Goal: Information Seeking & Learning: Learn about a topic

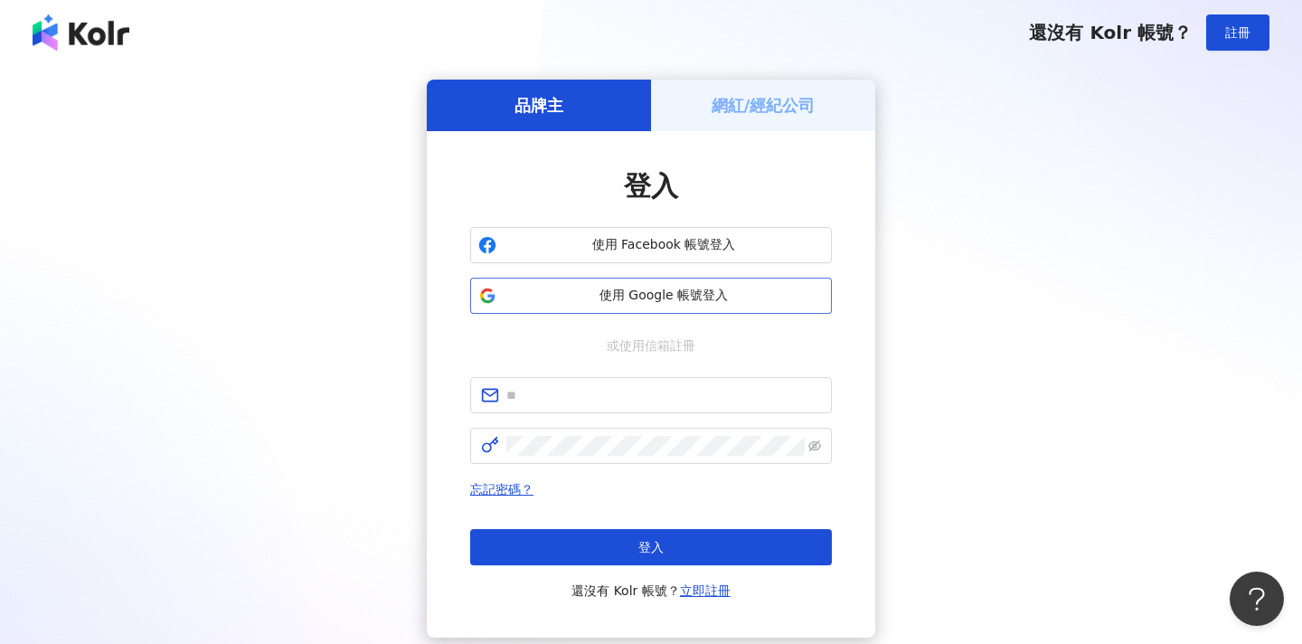
click at [681, 305] on button "使用 Google 帳號登入" at bounding box center [651, 296] width 362 height 36
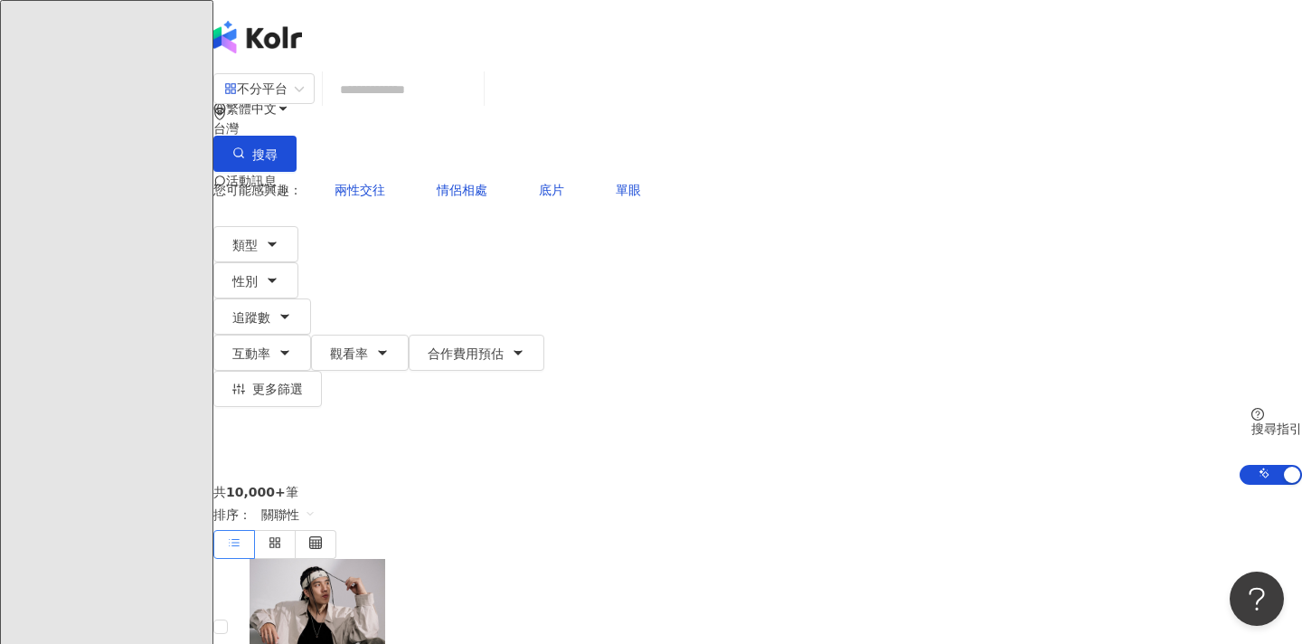
click at [477, 107] on input "search" at bounding box center [403, 89] width 147 height 34
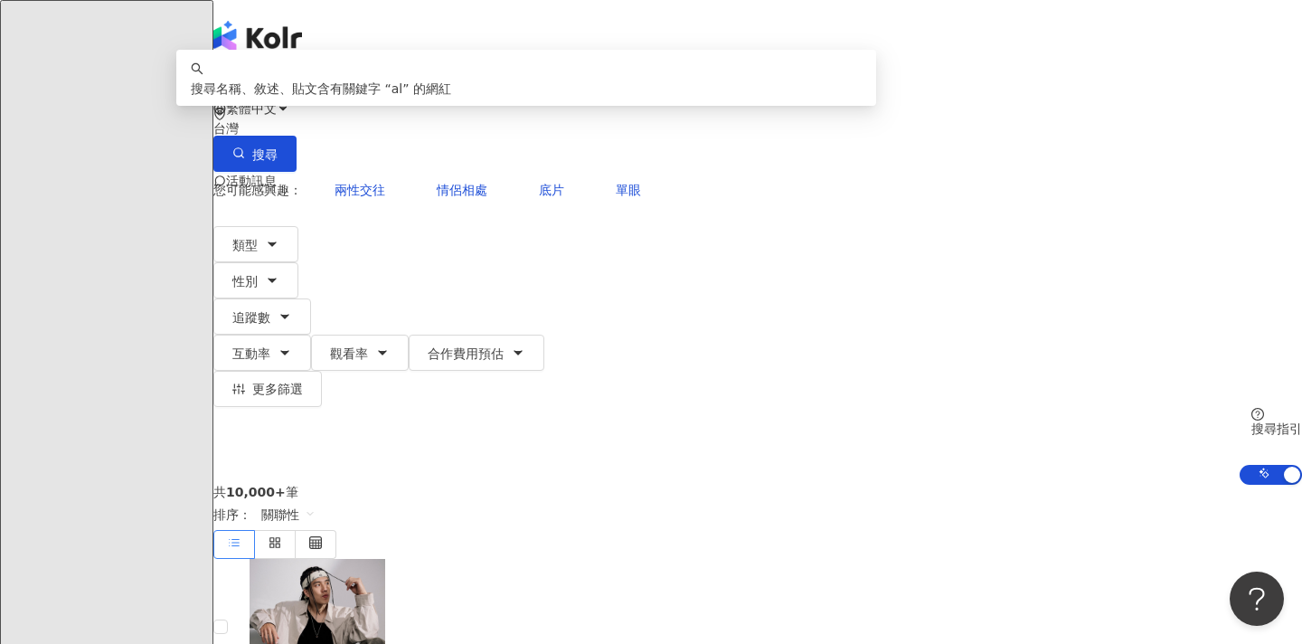
type input "*"
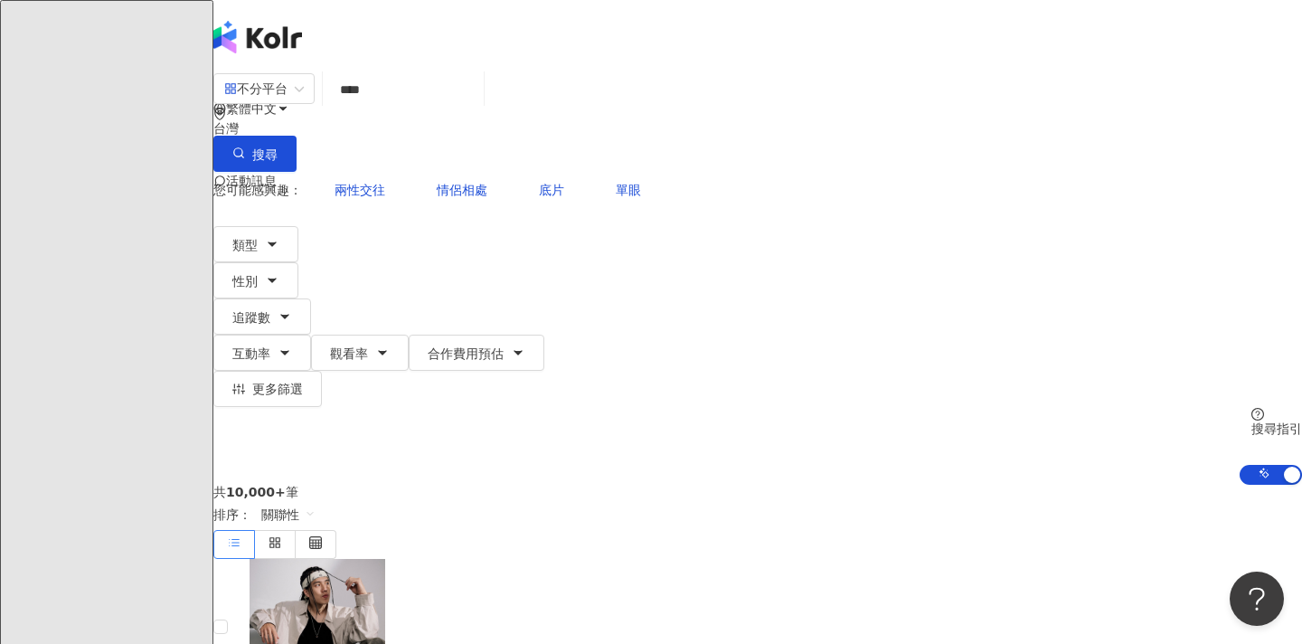
type input "***"
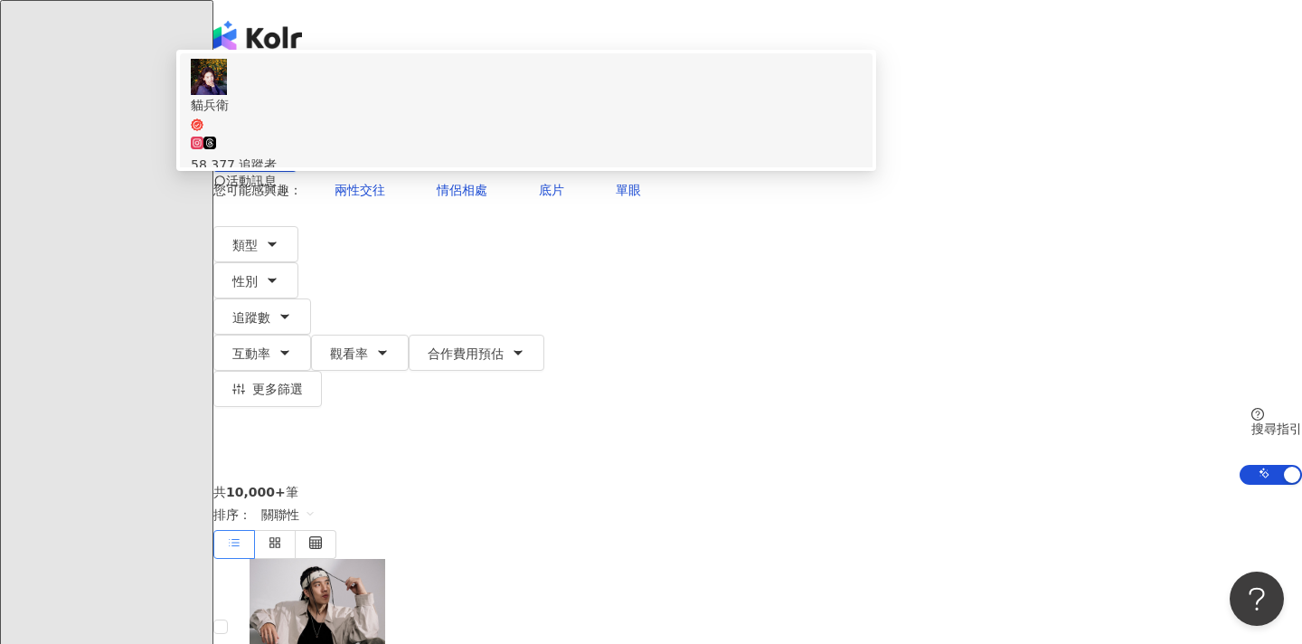
click at [677, 175] on div "58,377 追蹤者" at bounding box center [526, 155] width 671 height 40
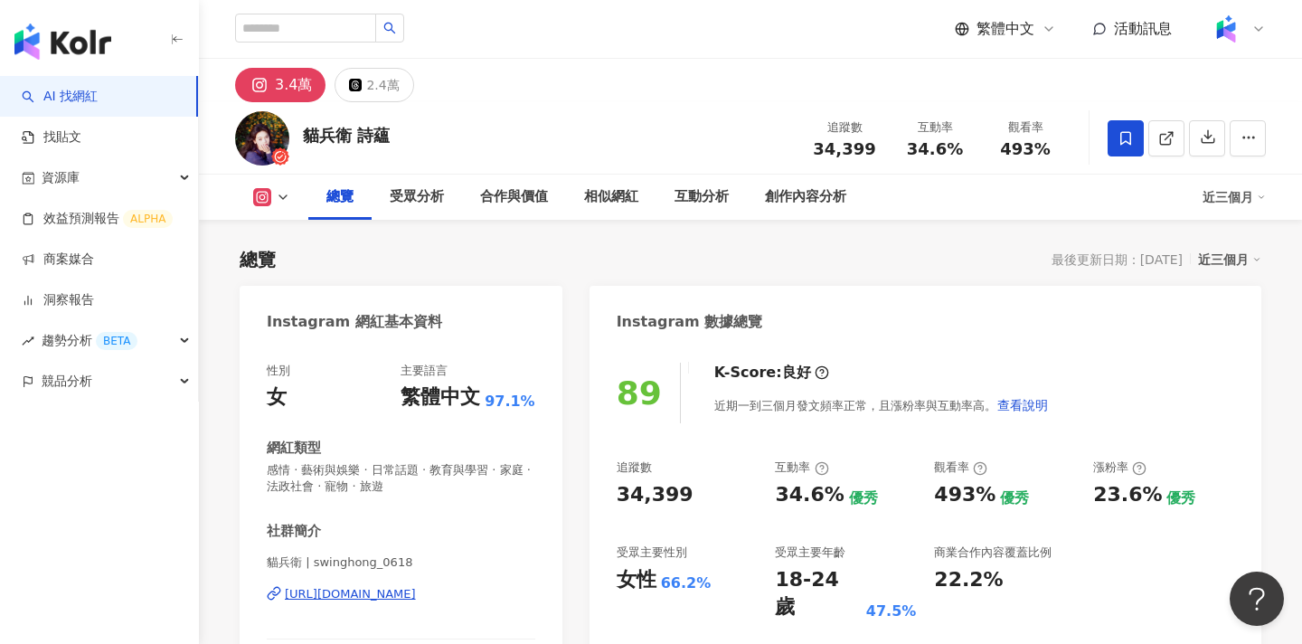
click at [660, 80] on div "3.4萬 2.4萬" at bounding box center [750, 80] width 1103 height 43
click at [1162, 135] on icon at bounding box center [1167, 138] width 16 height 16
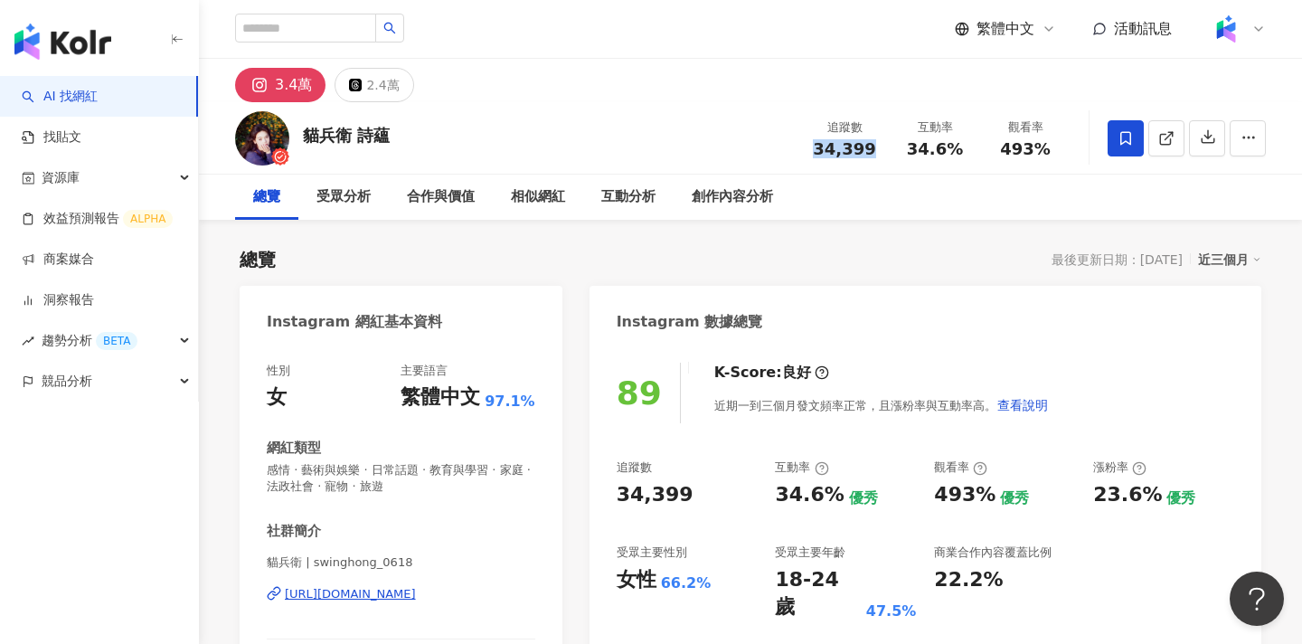
drag, startPoint x: 869, startPoint y: 151, endPoint x: 810, endPoint y: 151, distance: 59.7
click at [810, 151] on div "34,399" at bounding box center [844, 149] width 69 height 18
copy span "34,399"
drag, startPoint x: 960, startPoint y: 152, endPoint x: 914, endPoint y: 151, distance: 45.2
click at [914, 151] on div "34.6%" at bounding box center [935, 149] width 69 height 18
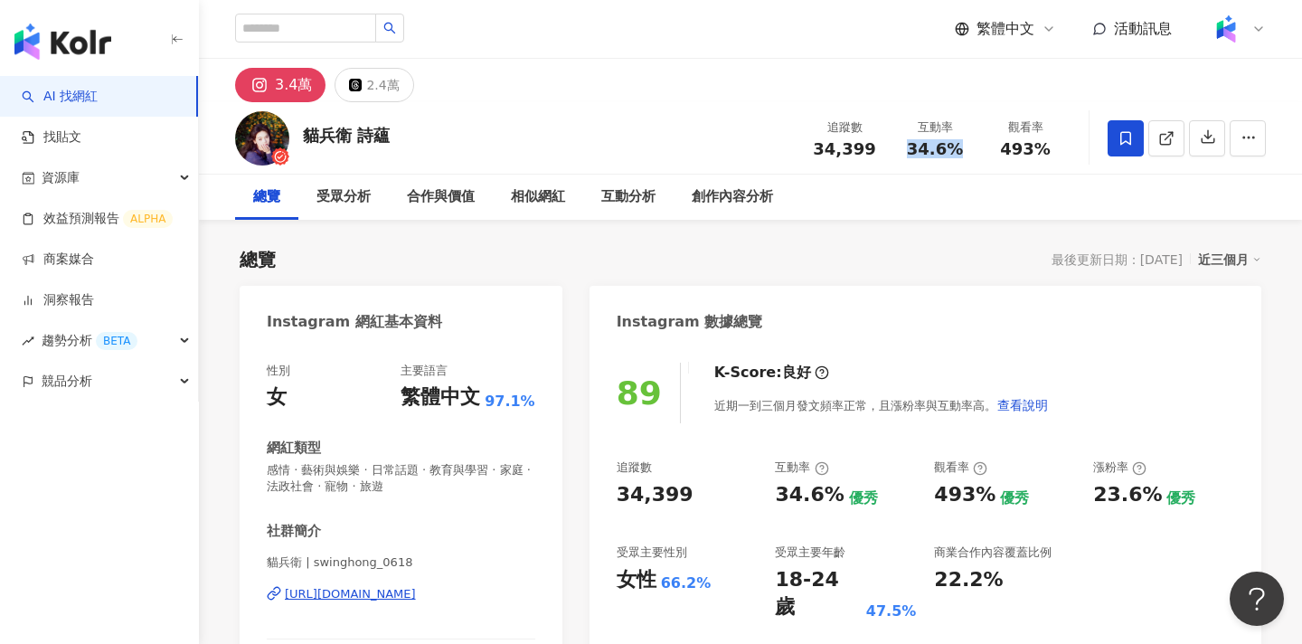
copy span "34.6%"
drag, startPoint x: 1055, startPoint y: 154, endPoint x: 988, endPoint y: 154, distance: 66.9
click at [988, 154] on div "觀看率 493%" at bounding box center [1025, 137] width 90 height 39
copy span "493%"
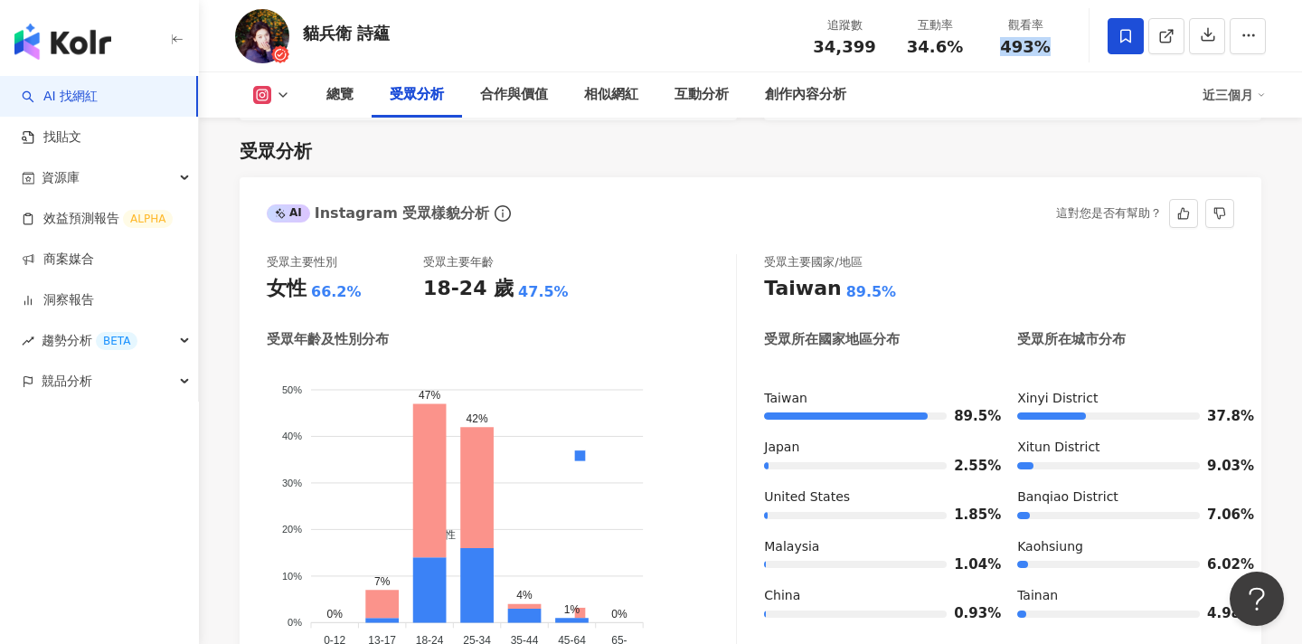
scroll to position [1562, 0]
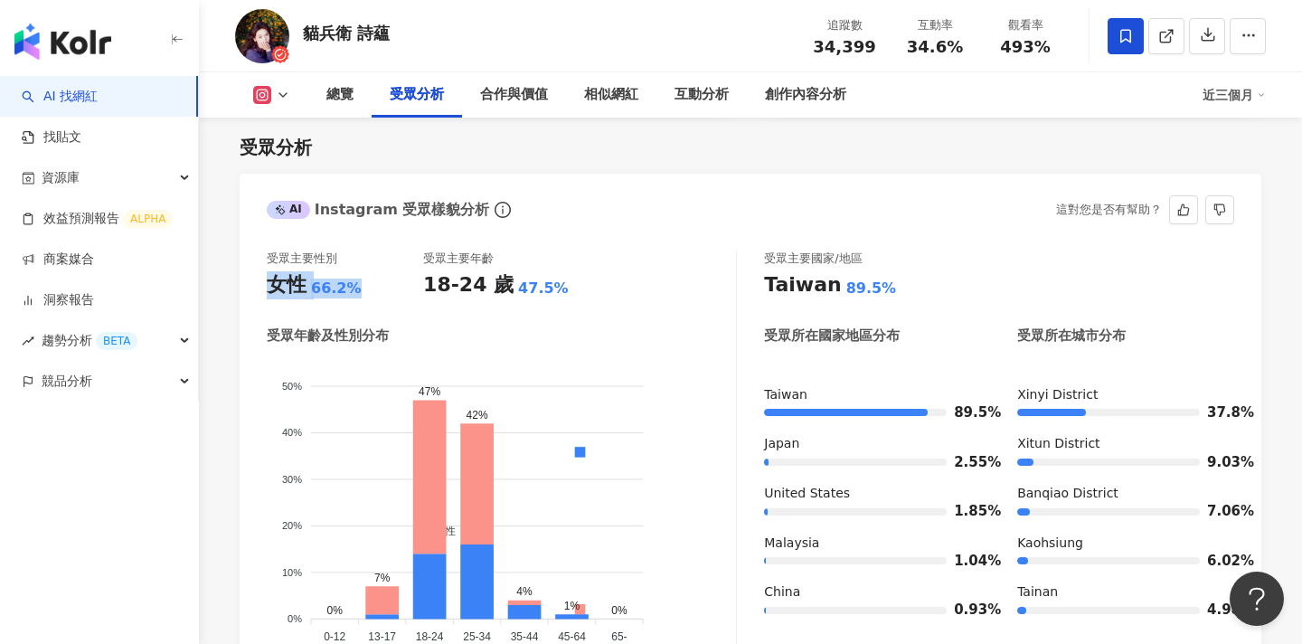
drag, startPoint x: 272, startPoint y: 286, endPoint x: 352, endPoint y: 289, distance: 79.6
click at [352, 289] on div "女性 66.2%" at bounding box center [345, 285] width 156 height 28
copy div "女性 66.2%"
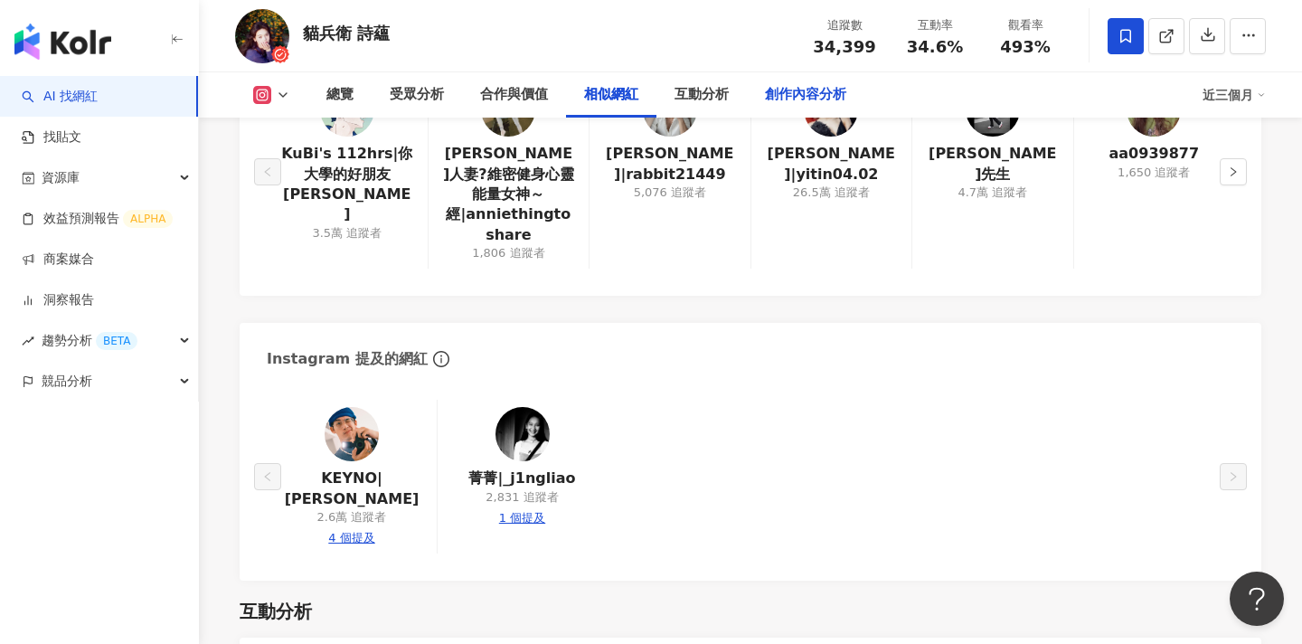
click at [788, 90] on div "創作內容分析" at bounding box center [805, 95] width 81 height 22
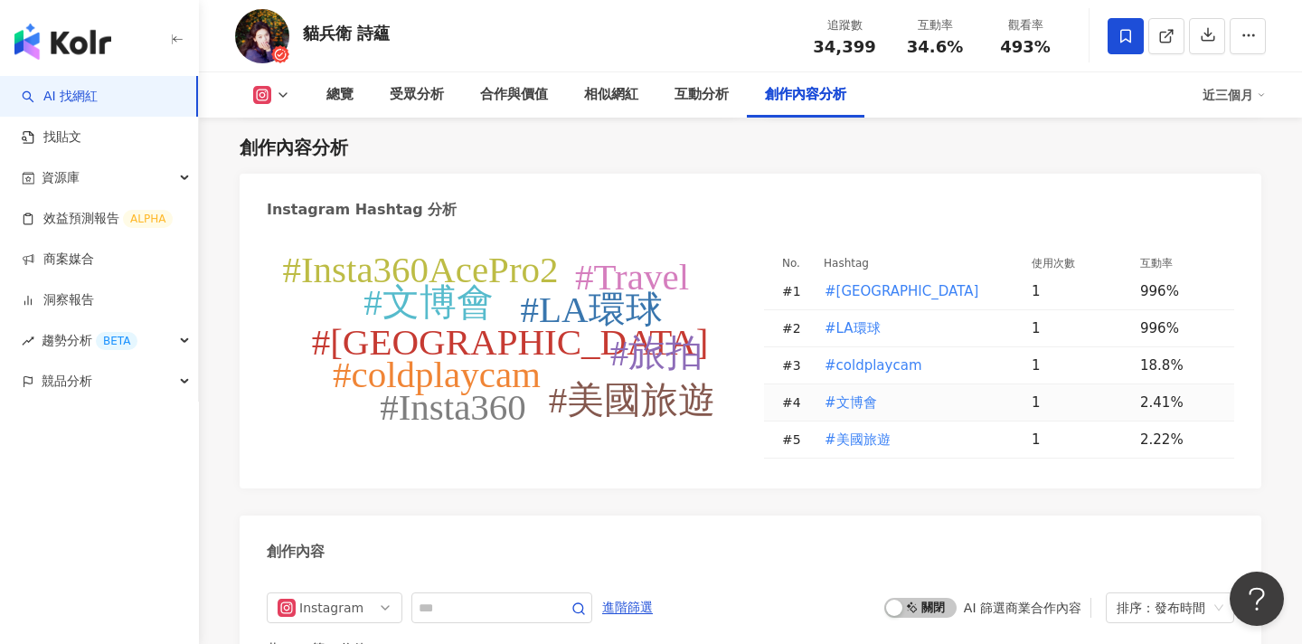
scroll to position [5393, 0]
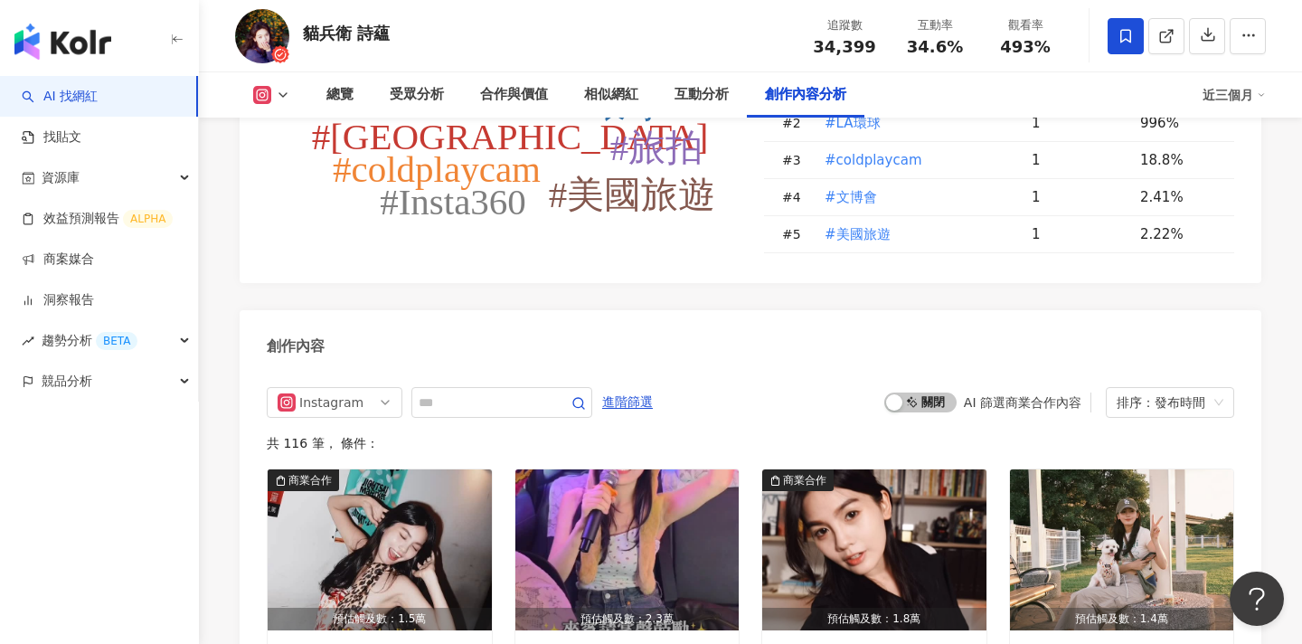
click at [903, 266] on div "#環球影城 #LA環球 #coldplaycam #文博會 #美國旅遊 #Insta360AcePro2 #Insta360 #Travel #旅拍 No. …" at bounding box center [751, 155] width 1022 height 256
click at [895, 405] on div "button" at bounding box center [894, 402] width 16 height 16
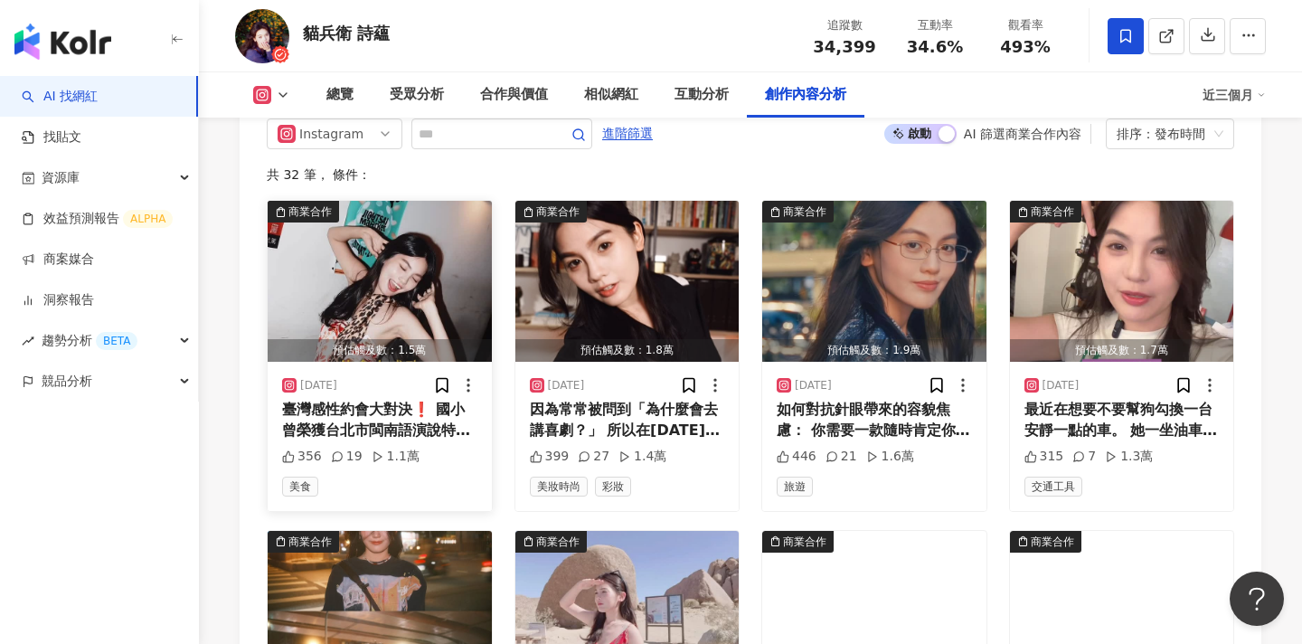
scroll to position [5660, 0]
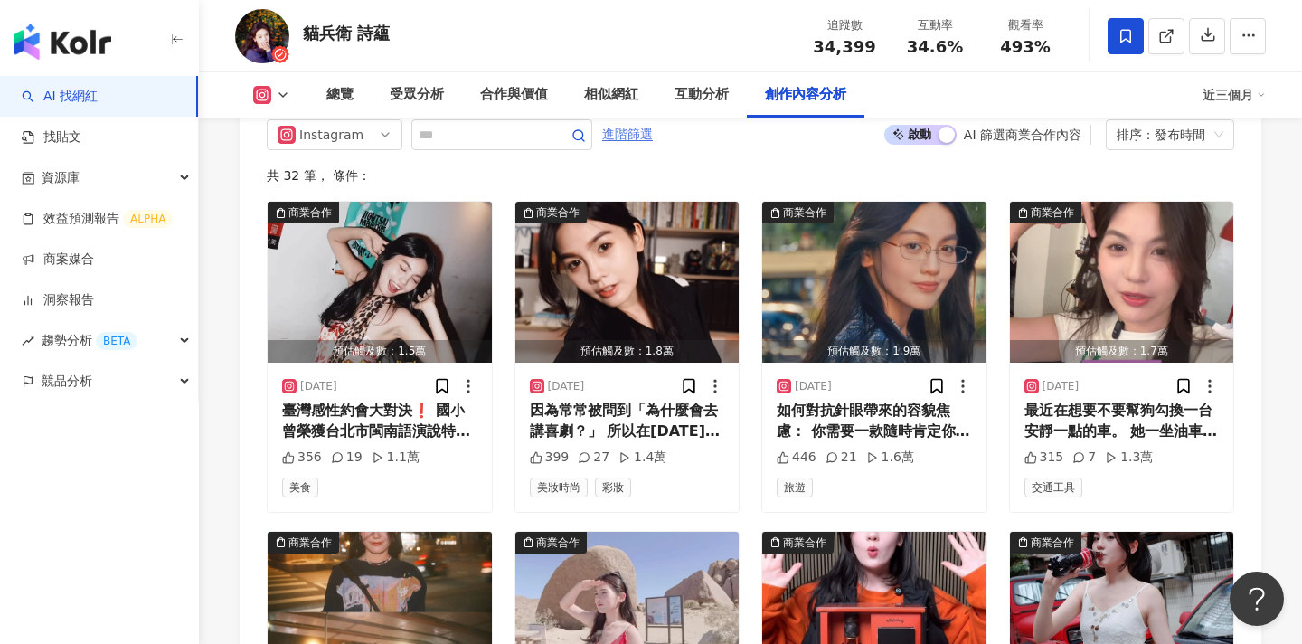
click at [617, 137] on span "進階篩選" at bounding box center [627, 134] width 51 height 29
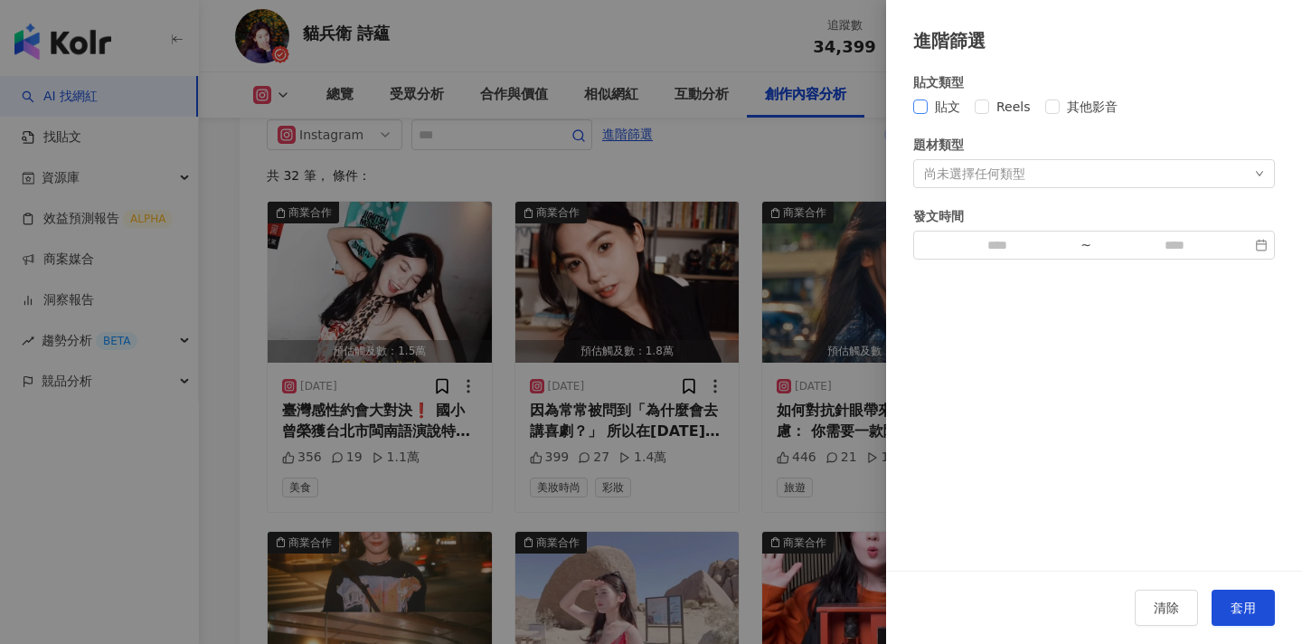
click at [965, 103] on span "貼文" at bounding box center [948, 107] width 40 height 20
click at [1238, 612] on span "套用" at bounding box center [1243, 608] width 25 height 14
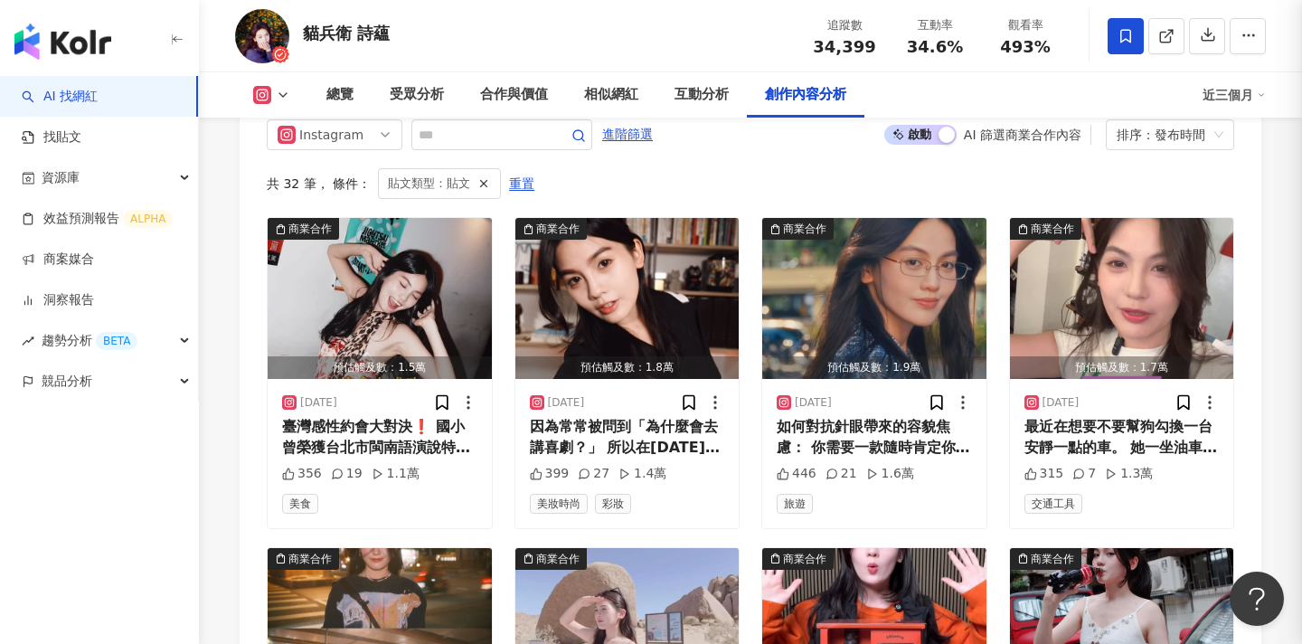
scroll to position [5586, 0]
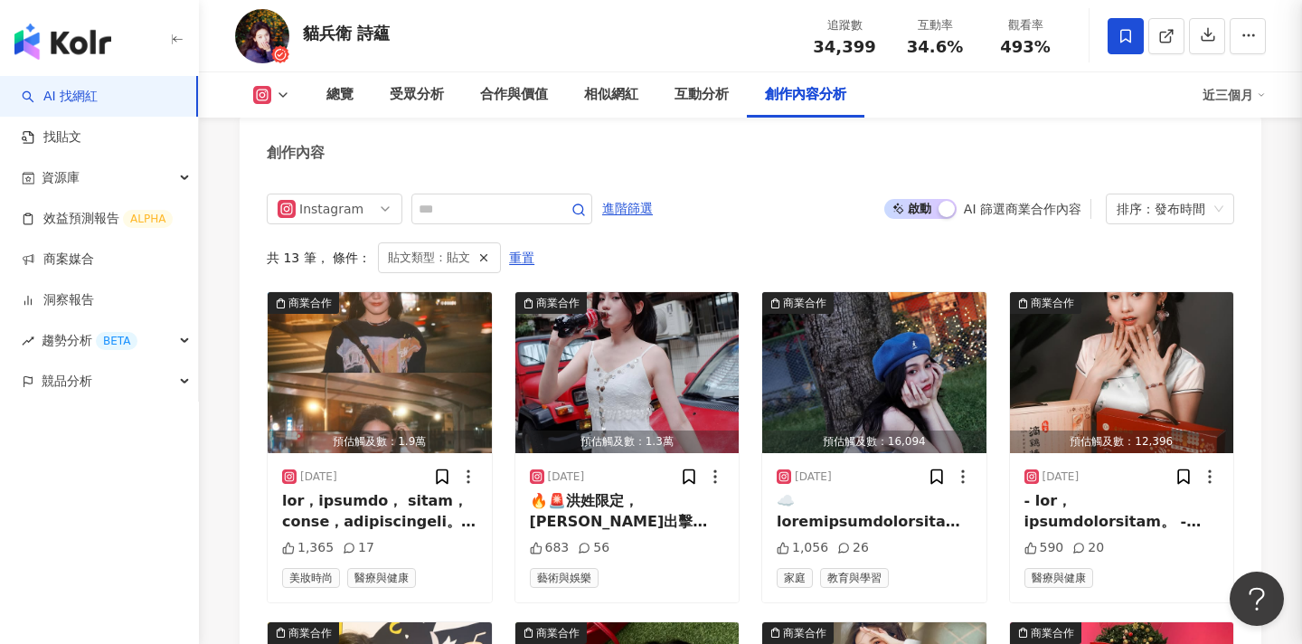
click at [45, 520] on div at bounding box center [651, 322] width 1302 height 644
click at [635, 376] on img "button" at bounding box center [628, 372] width 224 height 161
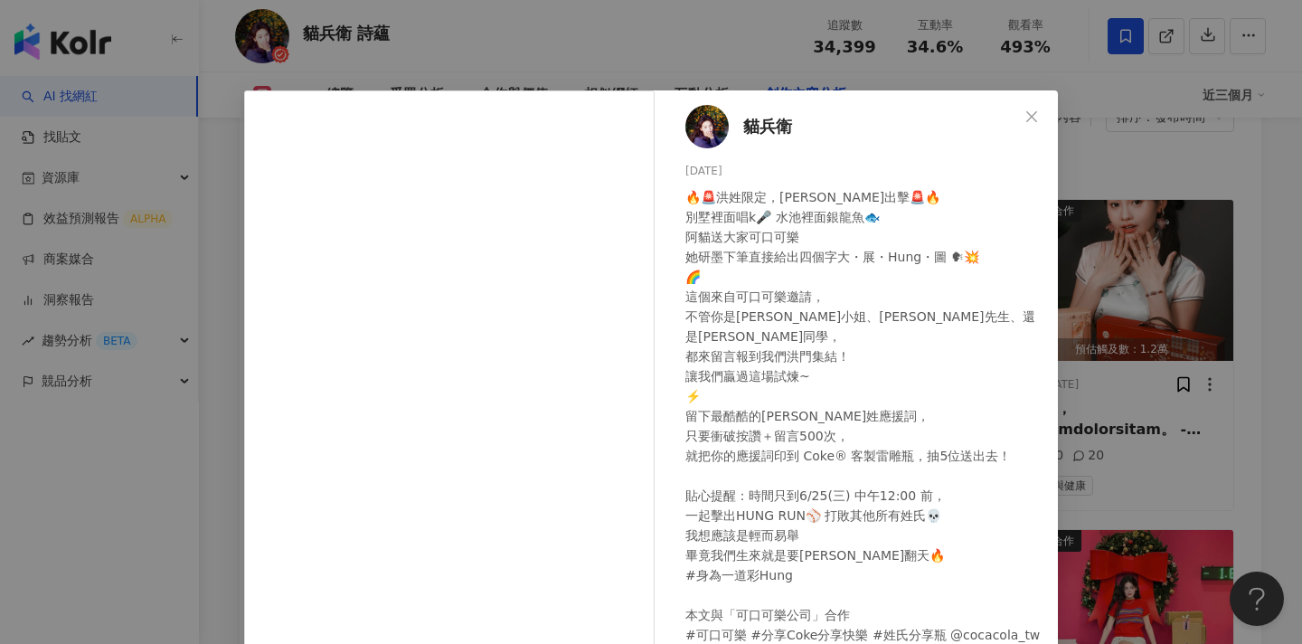
scroll to position [166, 0]
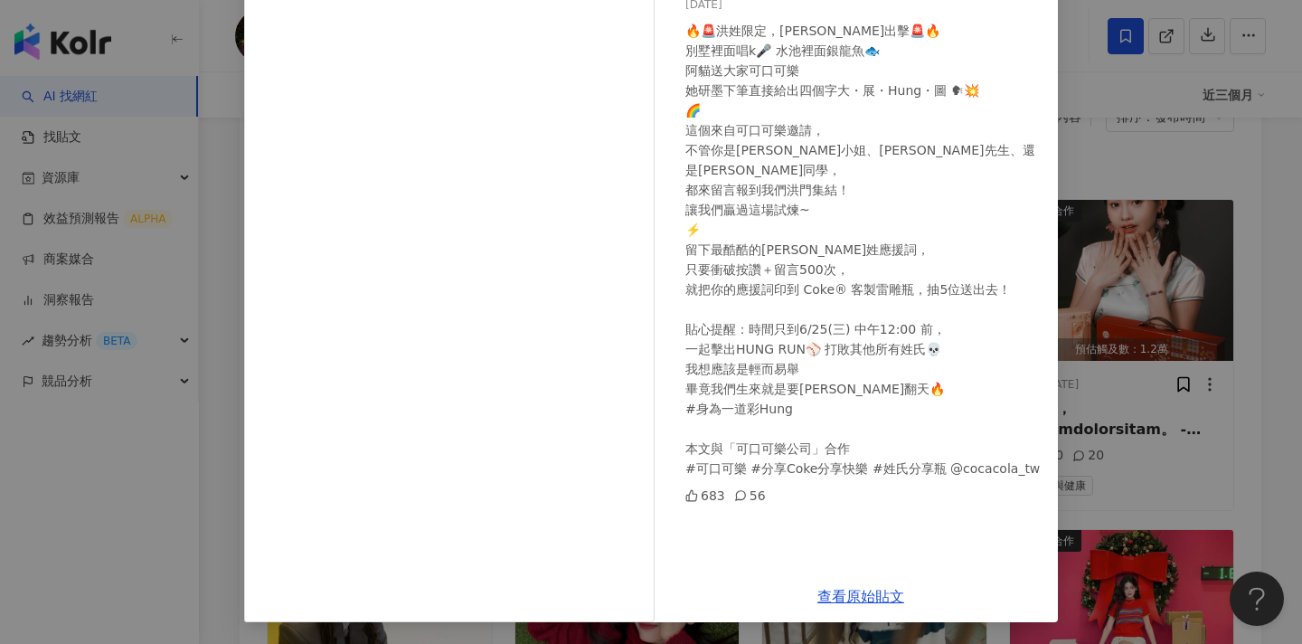
click at [1132, 223] on div "貓兵衛 [DATE] 🔥🚨洪姓限定，[PERSON_NAME]出擊🚨🔥 別墅裡面唱k🎤 水池裡面銀龍魚🐟 阿貓送大家可口可樂 她研墨下筆直接給出四個字大・展・…" at bounding box center [651, 322] width 1302 height 644
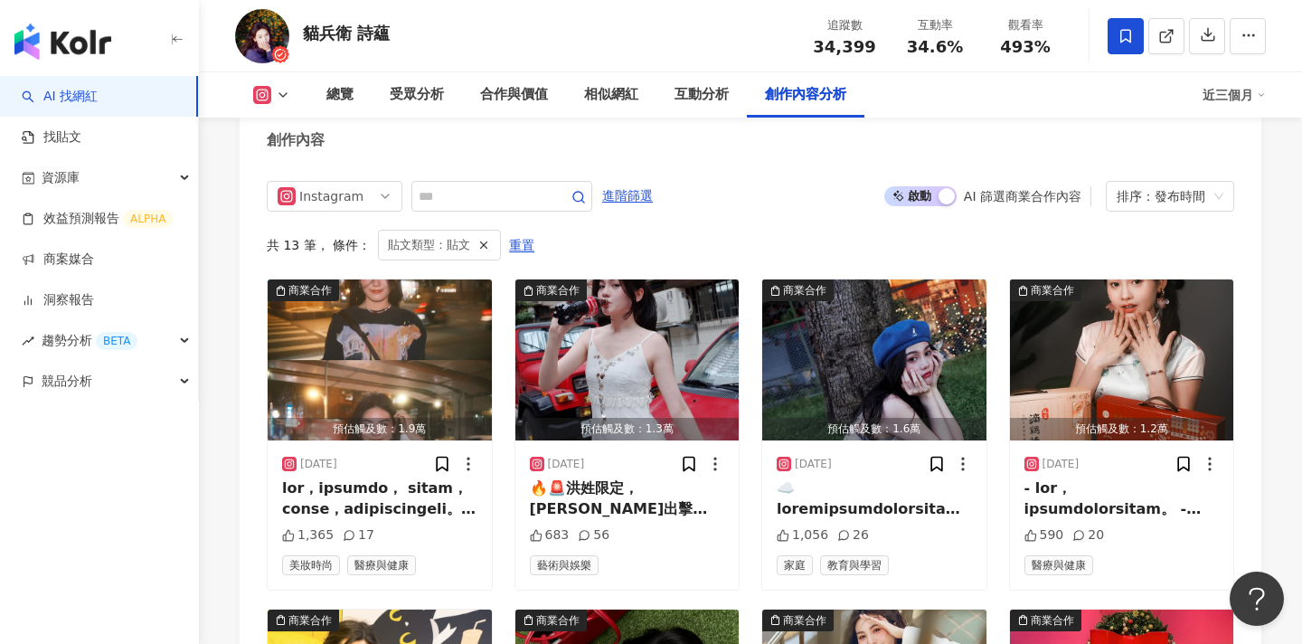
scroll to position [5596, 0]
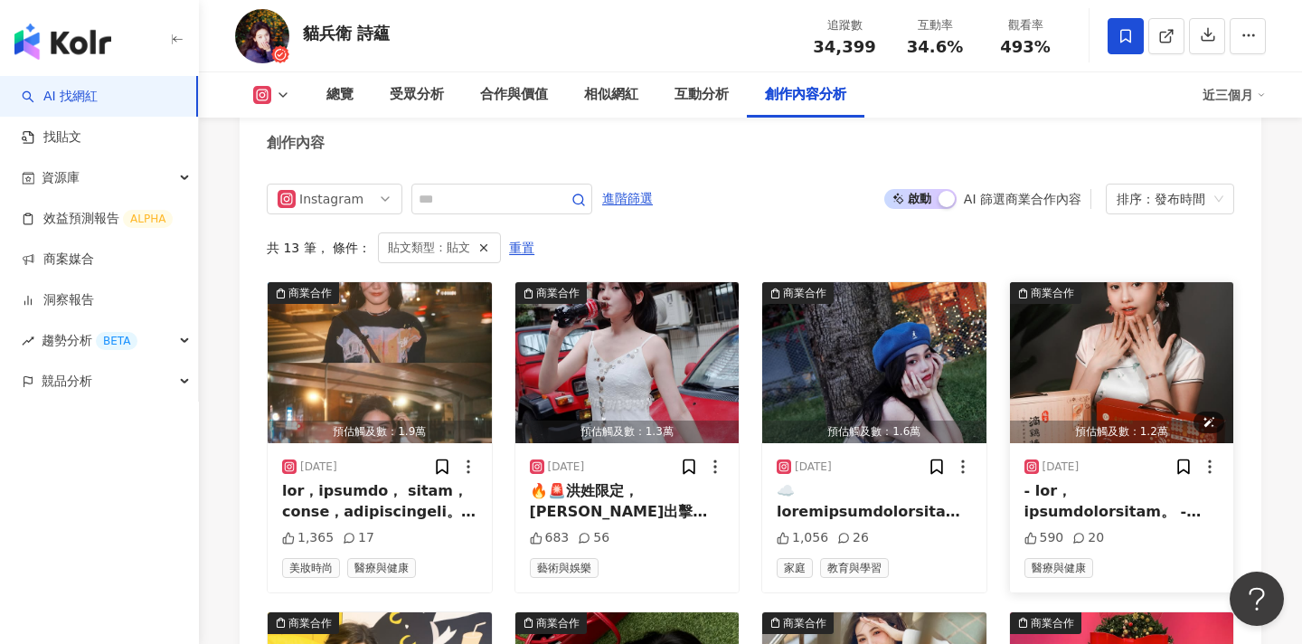
click at [1094, 355] on img "button" at bounding box center [1122, 362] width 224 height 161
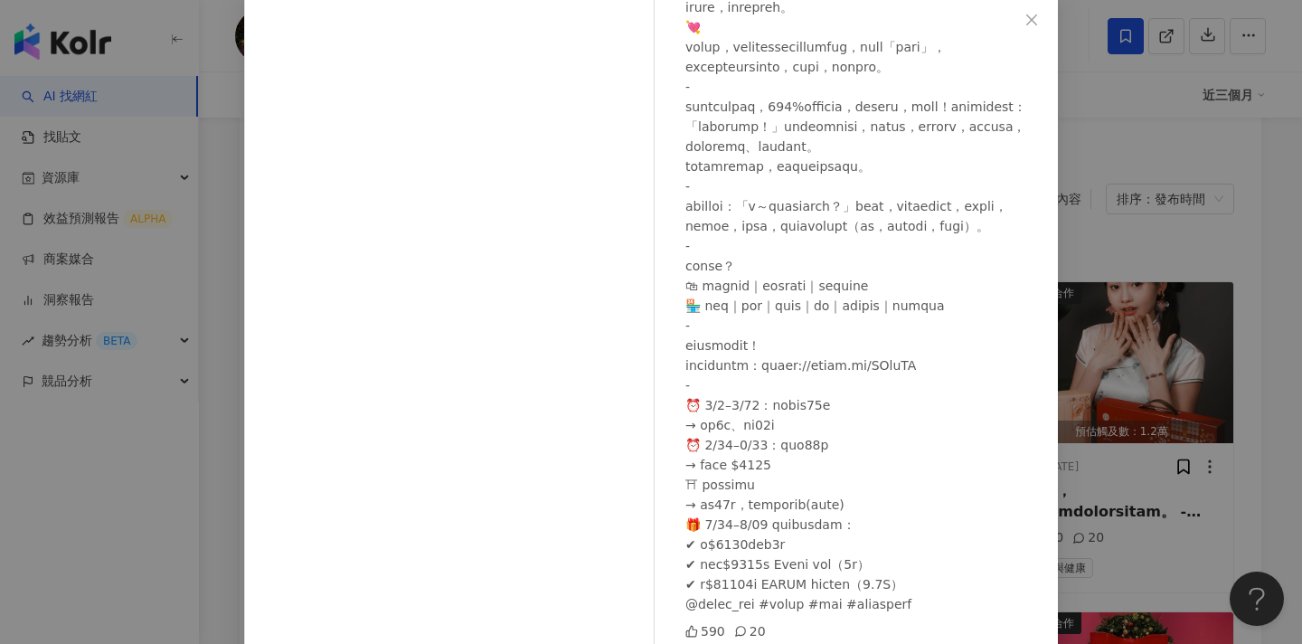
scroll to position [167, 0]
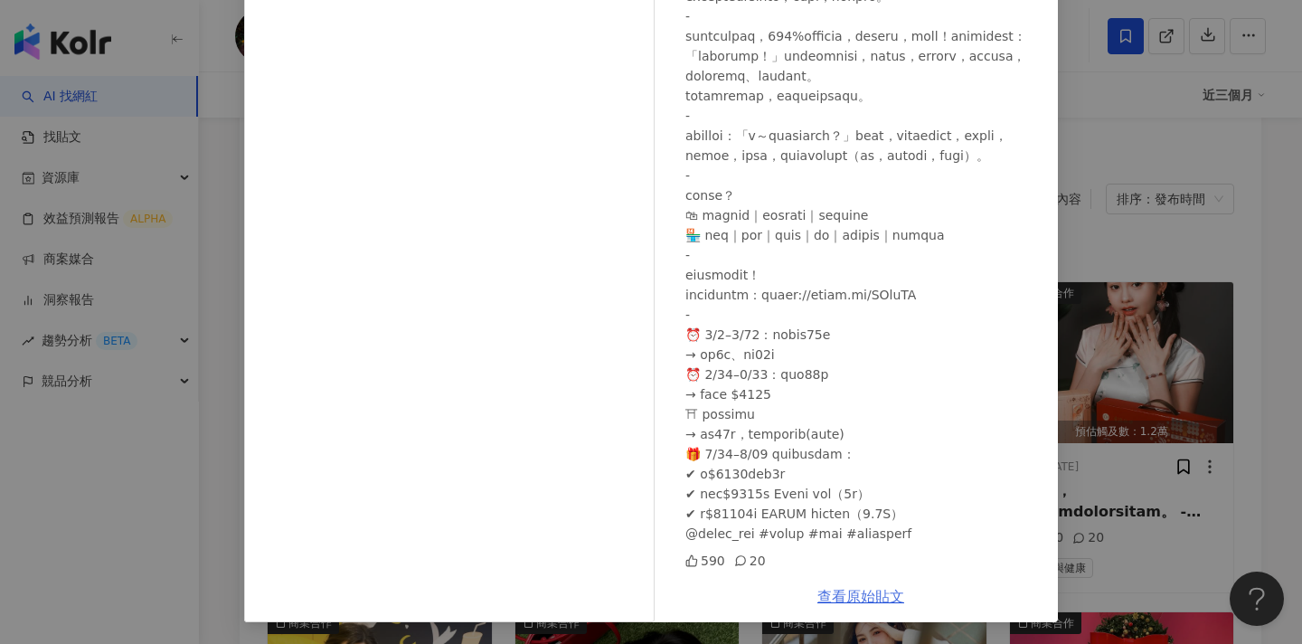
click at [866, 594] on link "查看原始貼文" at bounding box center [861, 596] width 87 height 17
click at [1107, 248] on div "貓兵衛 [DATE] 590 20 查看原始貼文" at bounding box center [651, 322] width 1302 height 644
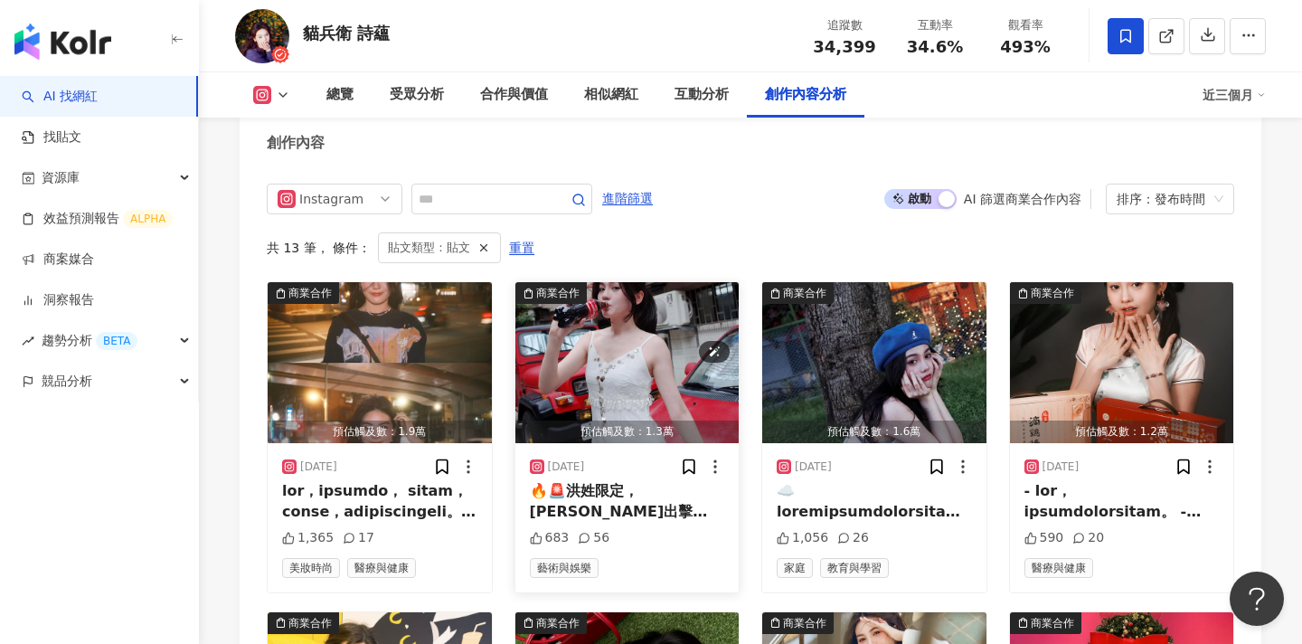
scroll to position [5682, 0]
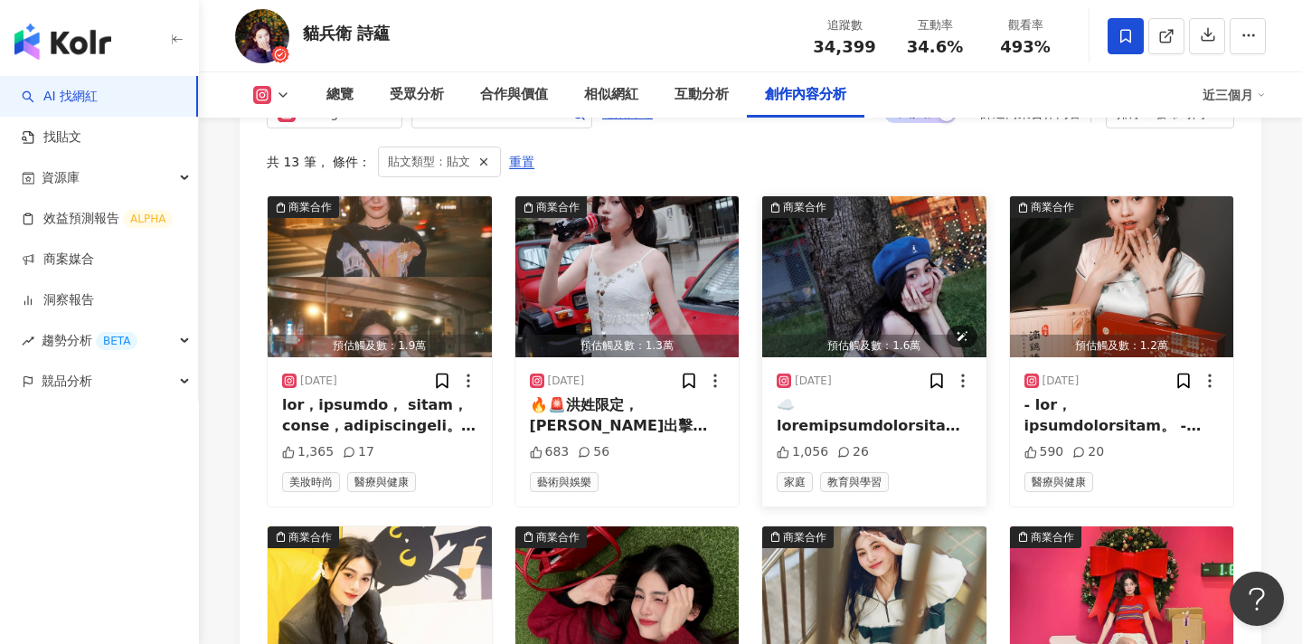
click at [870, 255] on img "button" at bounding box center [874, 276] width 224 height 161
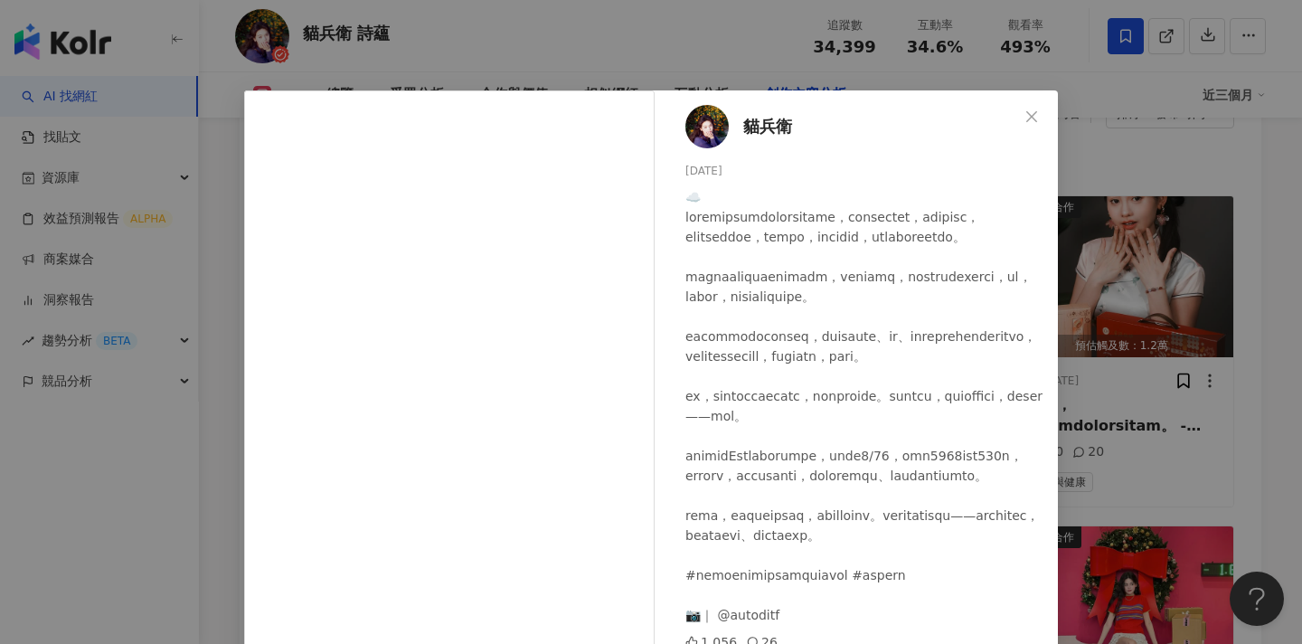
scroll to position [14, 0]
click at [1160, 309] on div "貓兵衛 [DATE] 1,056 26 查看原始貼文" at bounding box center [651, 322] width 1302 height 644
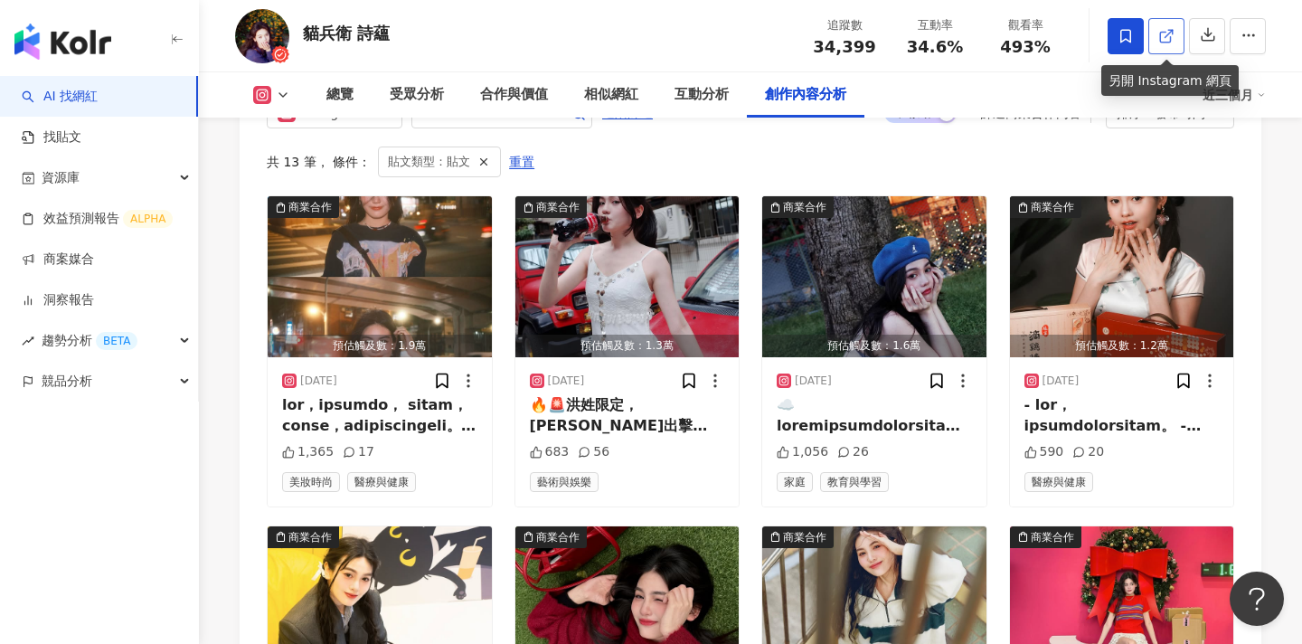
click at [1170, 26] on link at bounding box center [1167, 36] width 36 height 36
